Goal: Transaction & Acquisition: Register for event/course

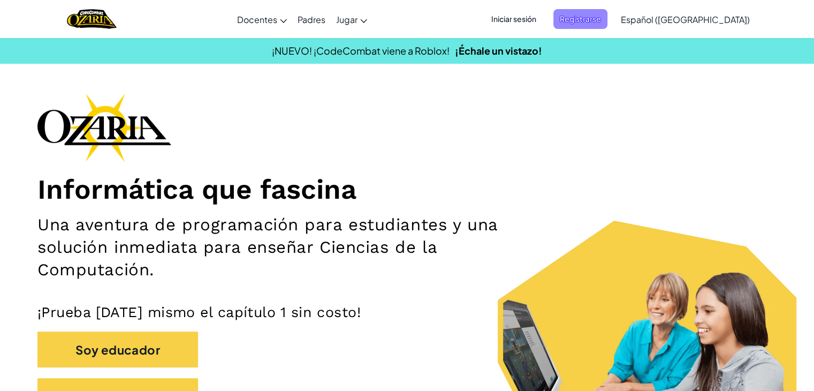
click at [601, 20] on font "Registrarse" at bounding box center [580, 19] width 41 height 10
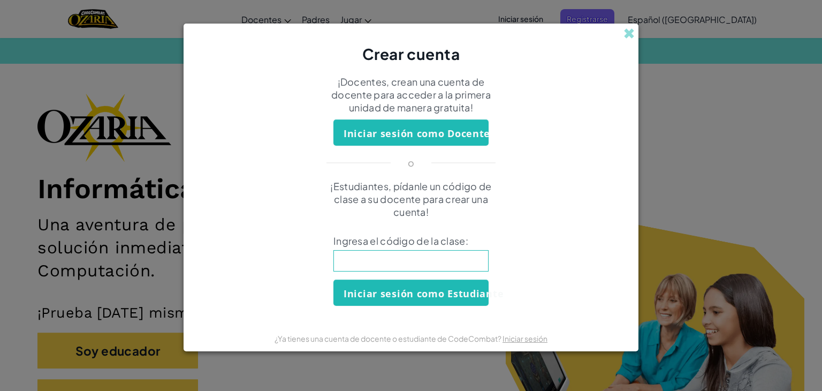
click at [413, 252] on input at bounding box center [411, 260] width 155 height 21
type input "RideTurnfoot"
click at [443, 287] on font "Iniciar sesión como Estudiante" at bounding box center [424, 293] width 160 height 13
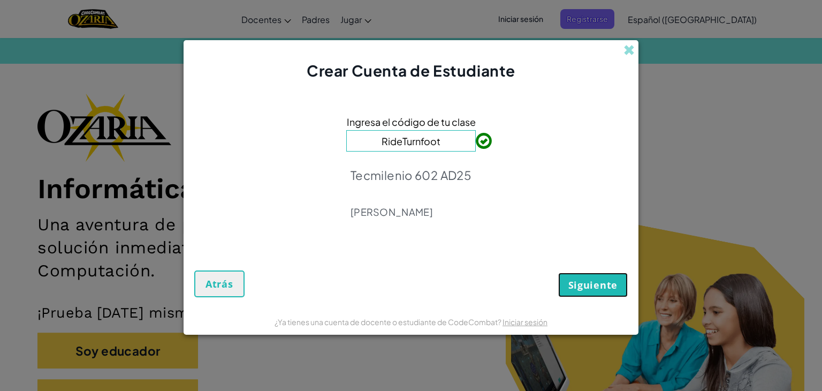
click at [572, 288] on font "Siguiente" at bounding box center [593, 284] width 49 height 13
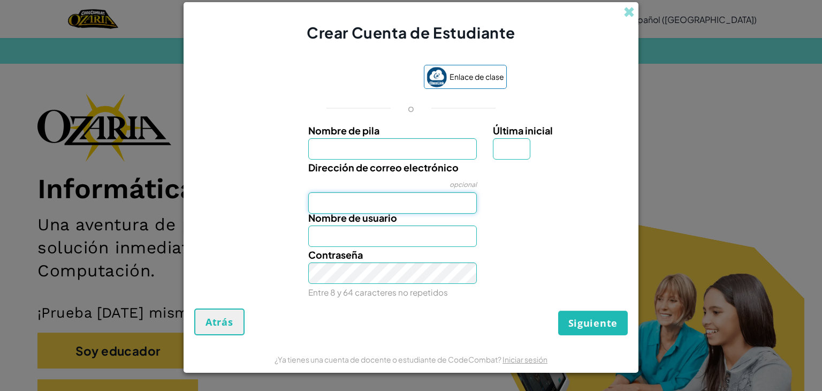
click at [431, 204] on input "Dirección de correo electrónico" at bounding box center [392, 202] width 169 height 21
type input "[EMAIL_ADDRESS][DOMAIN_NAME]"
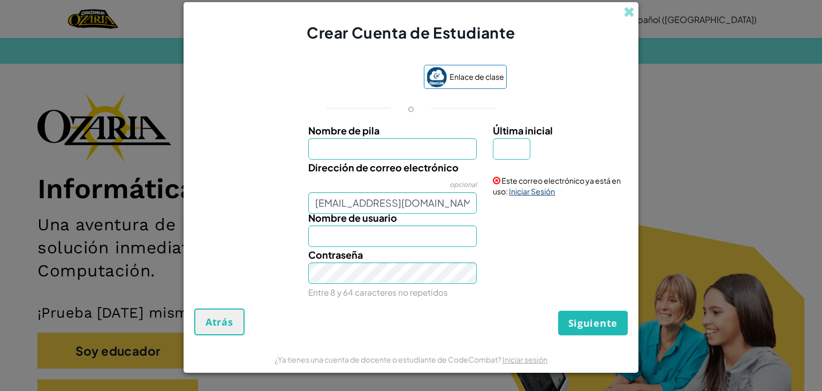
click at [524, 188] on font "Iniciar Sesión" at bounding box center [532, 191] width 46 height 10
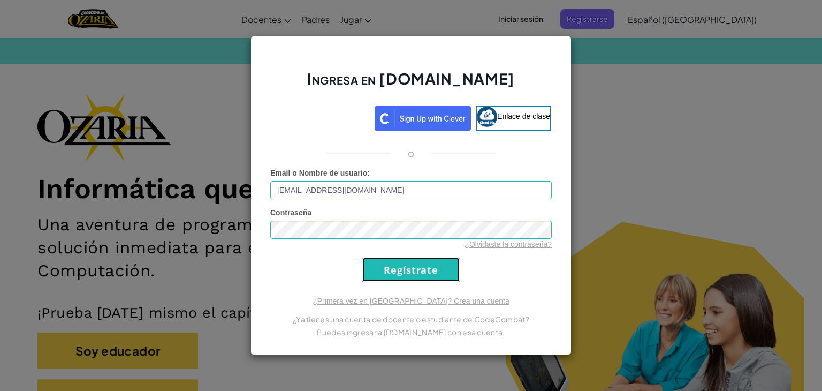
click at [416, 268] on input "Regístrate" at bounding box center [411, 270] width 97 height 24
